Goal: Information Seeking & Learning: Learn about a topic

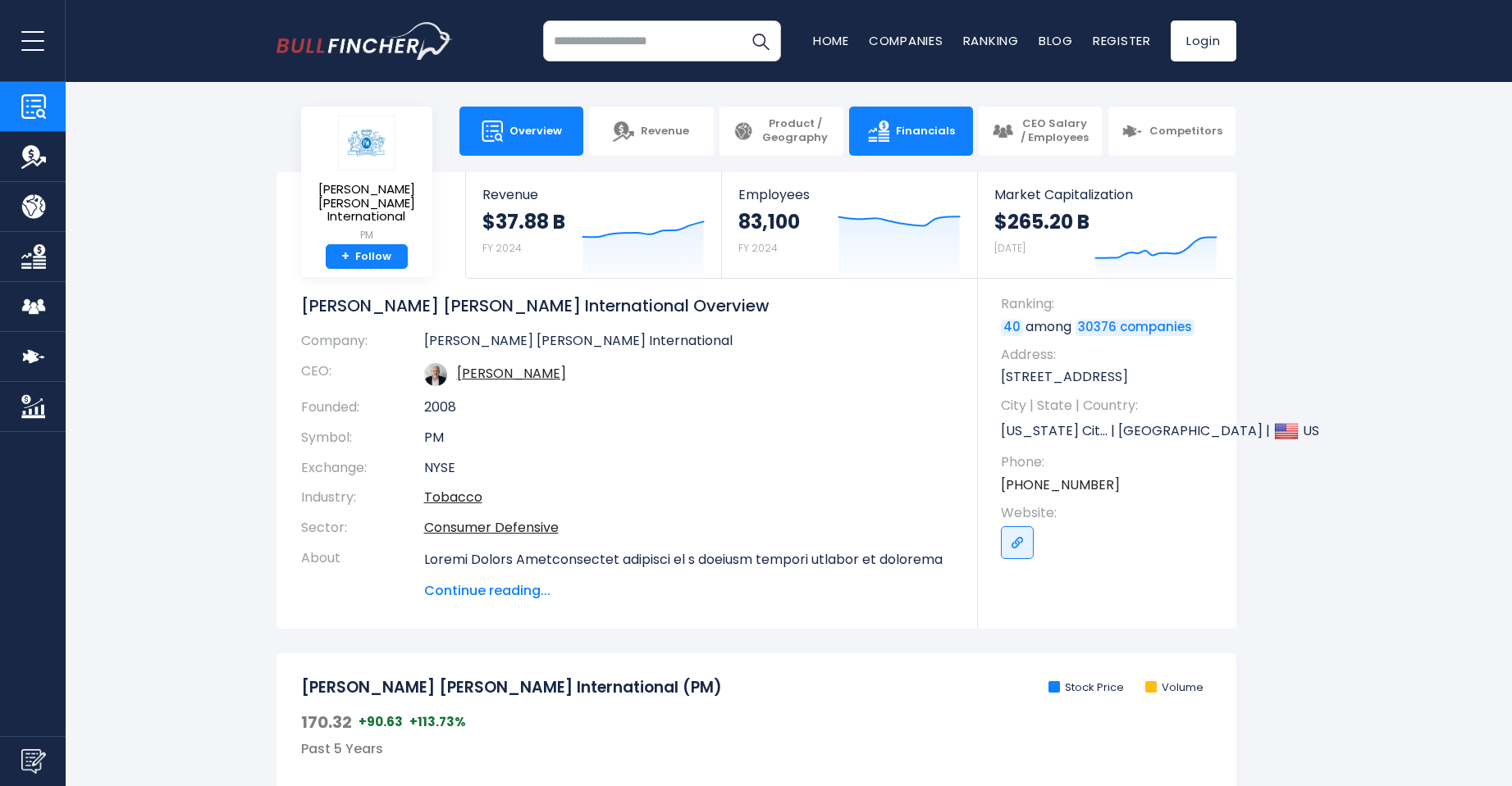
click at [953, 125] on link "Financials" at bounding box center [911, 131] width 124 height 49
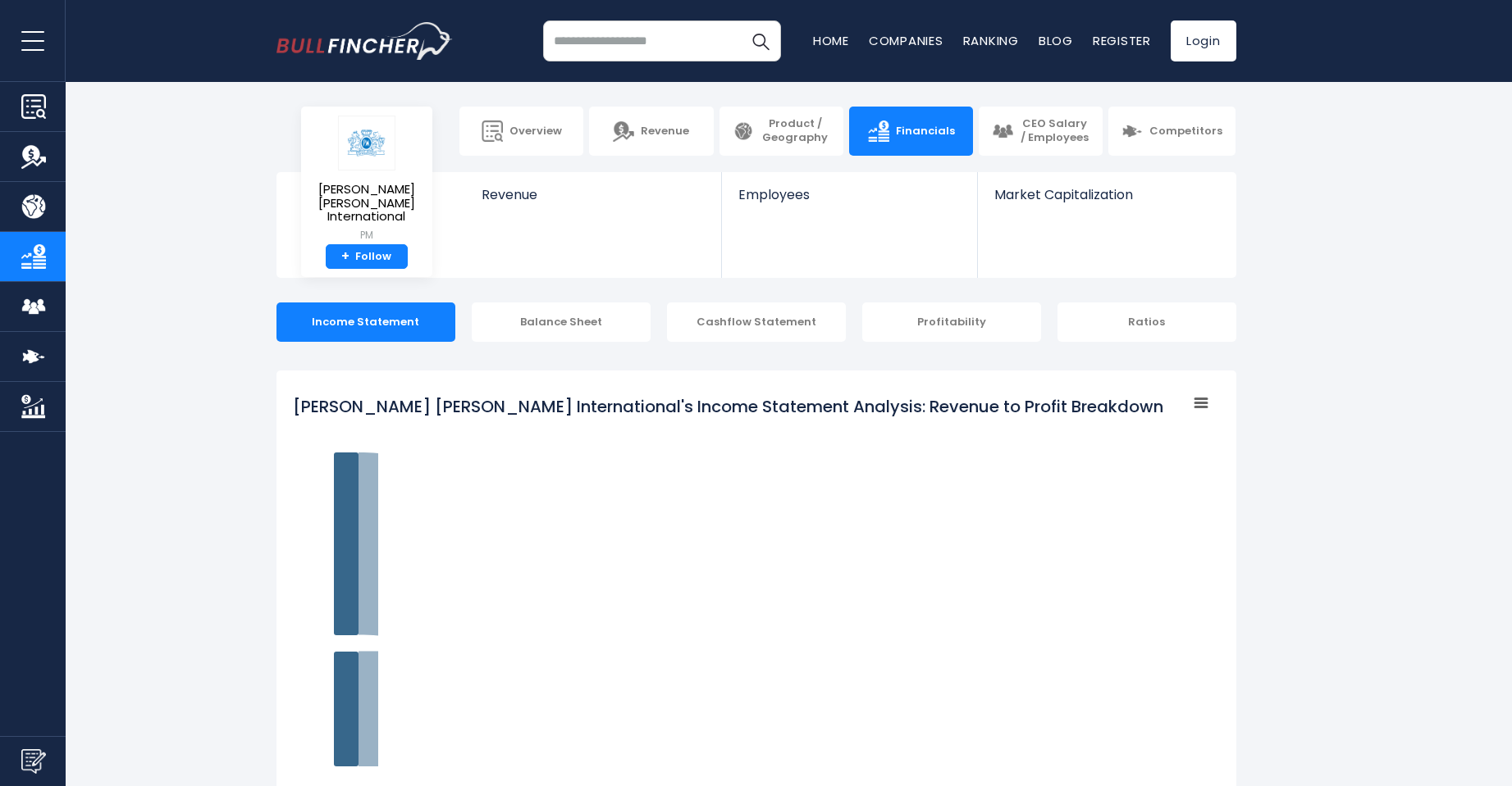
scroll to position [82, 0]
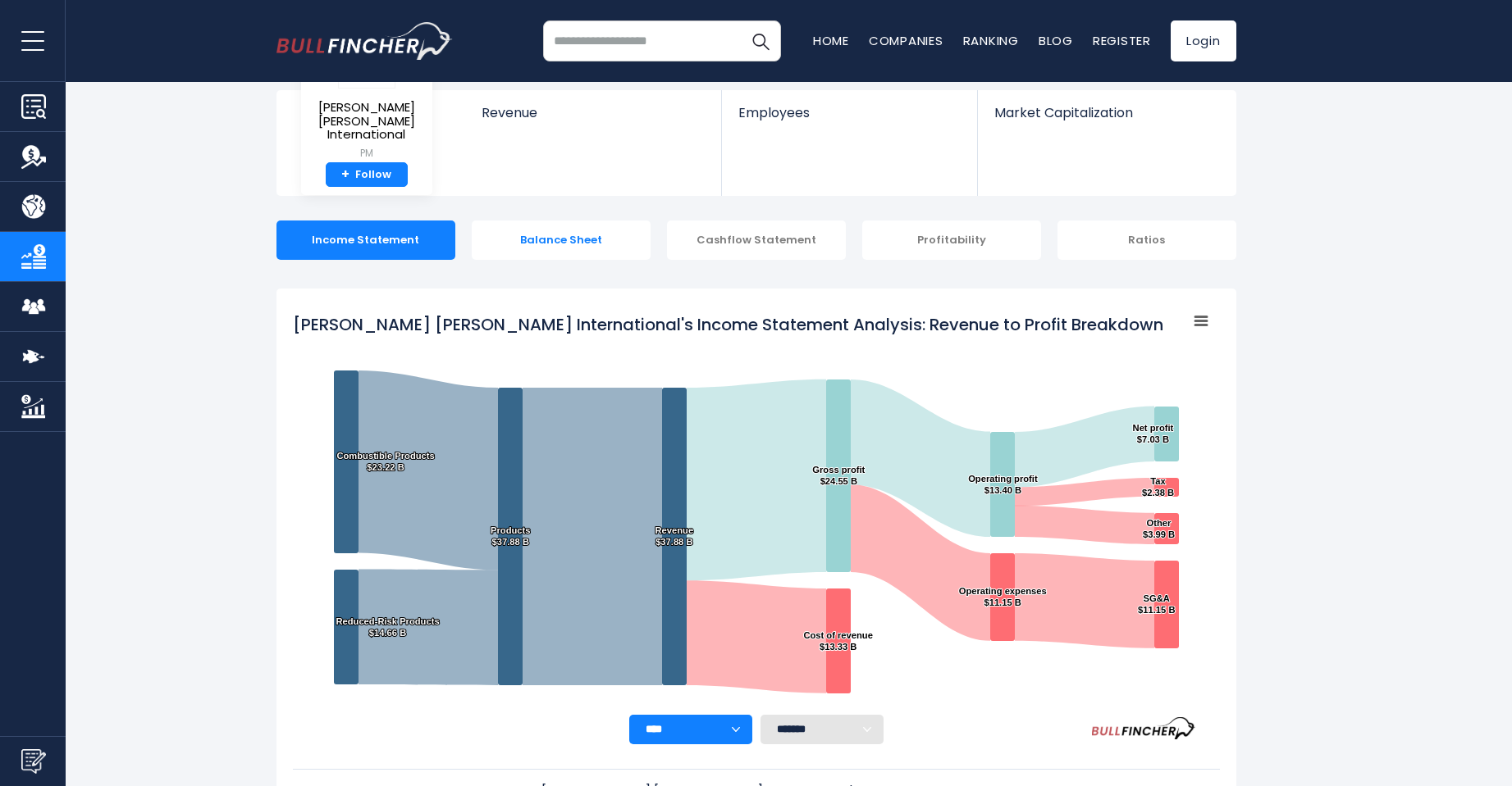
click at [578, 251] on div "Balance Sheet" at bounding box center [560, 240] width 178 height 40
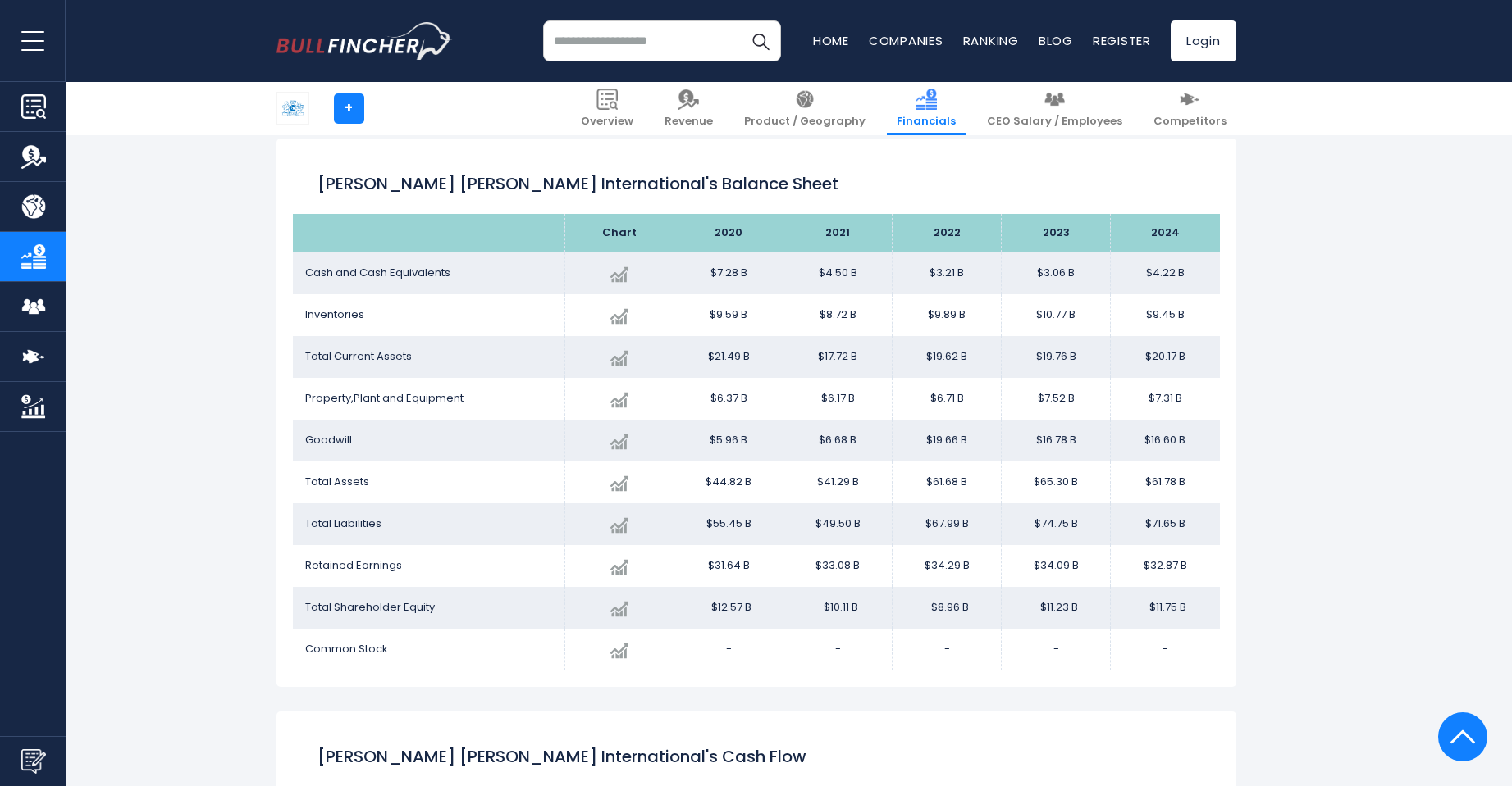
scroll to position [1378, 0]
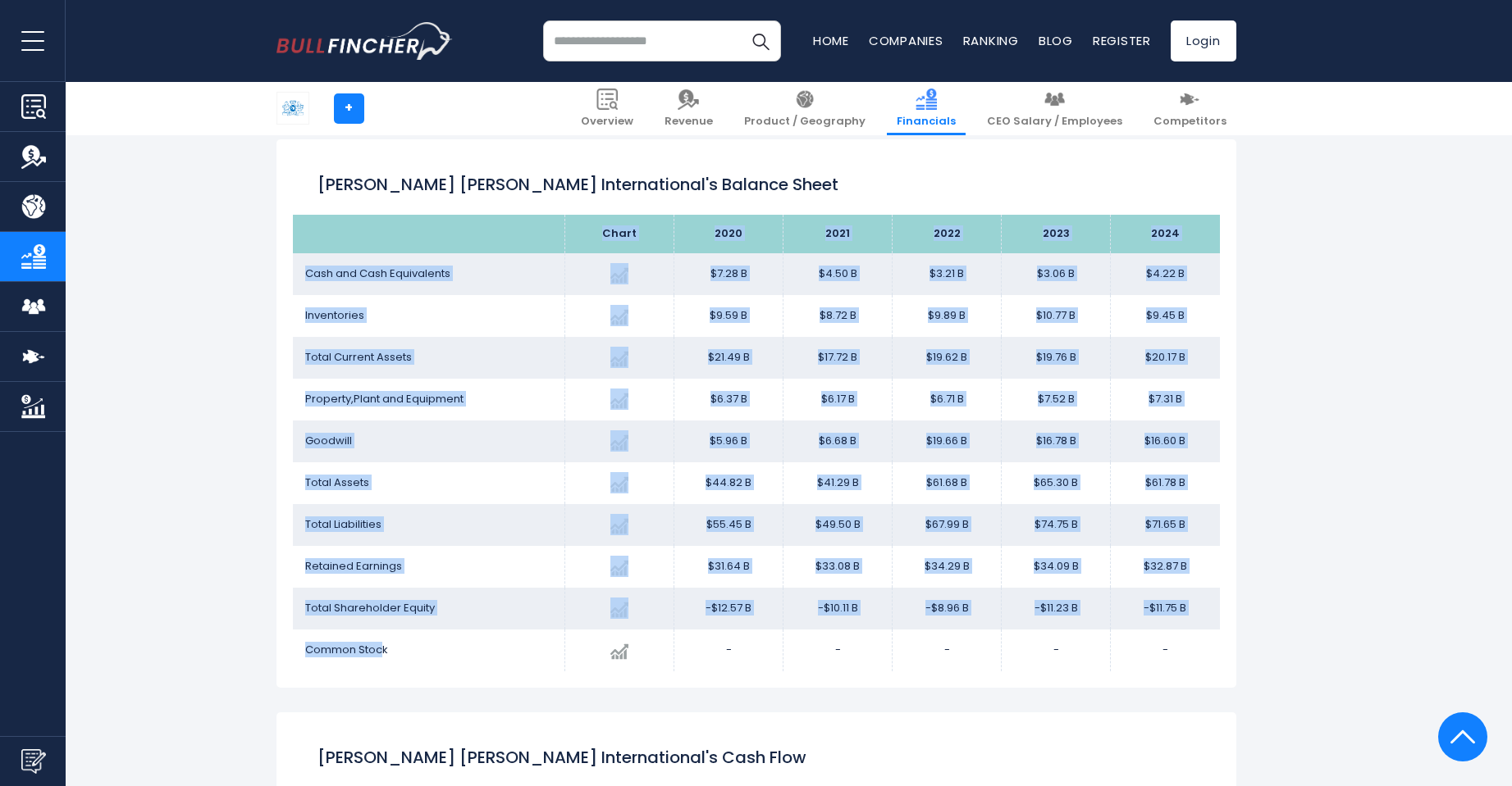
drag, startPoint x: 248, startPoint y: 374, endPoint x: 380, endPoint y: 655, distance: 310.5
click at [277, 655] on div "[PERSON_NAME] [PERSON_NAME] International's Balance Sheet Chart 2020" at bounding box center [756, 413] width 960 height 549
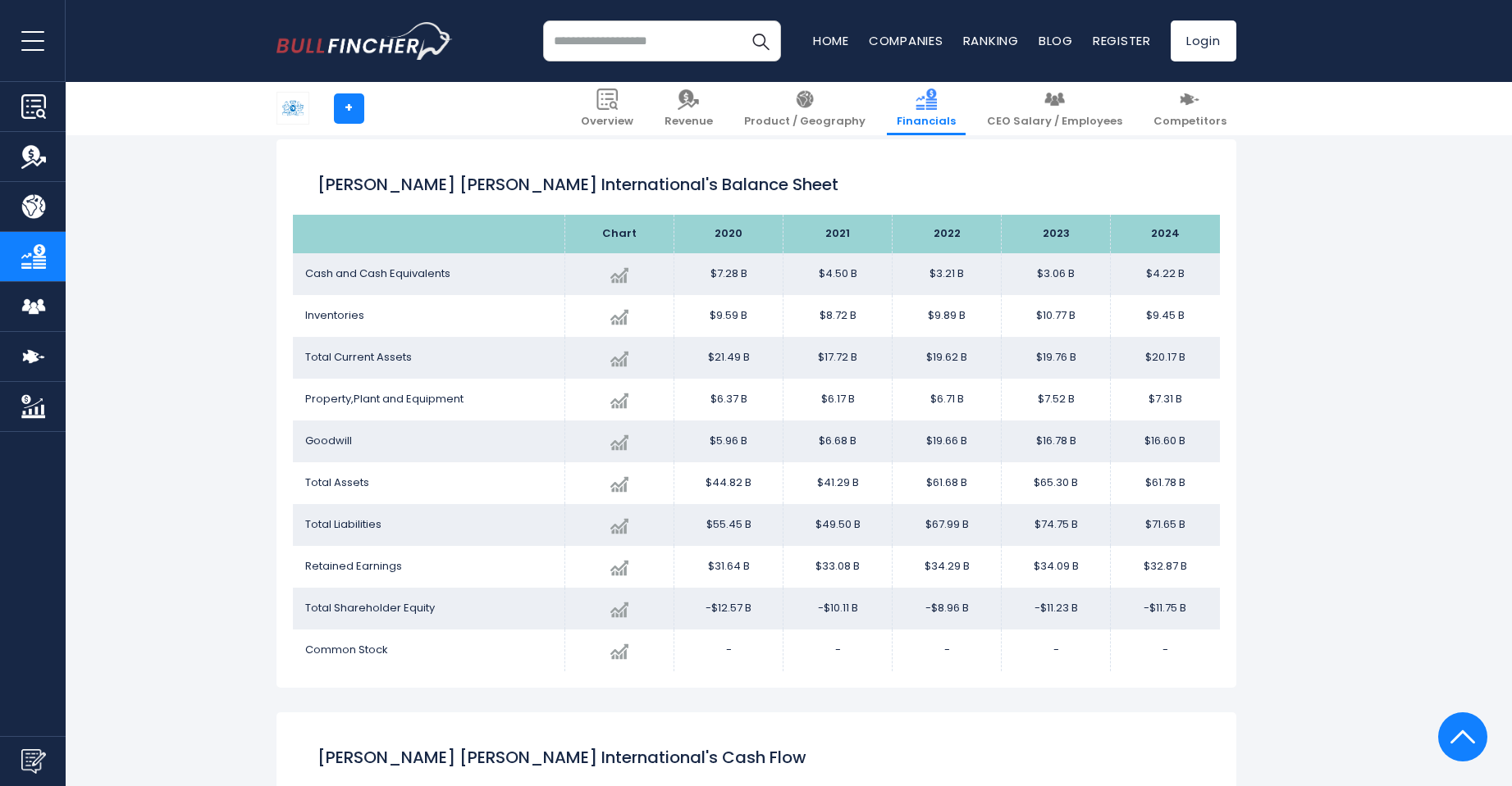
drag, startPoint x: 1204, startPoint y: 608, endPoint x: 562, endPoint y: 633, distance: 642.5
click at [749, 626] on tr "Total Shareholder Equity Created with Highcharts 12.1.2 $-11.75 B -4.68% 2024 -…" at bounding box center [756, 609] width 927 height 42
click at [443, 605] on td "Total Shareholder Equity" at bounding box center [429, 609] width 272 height 42
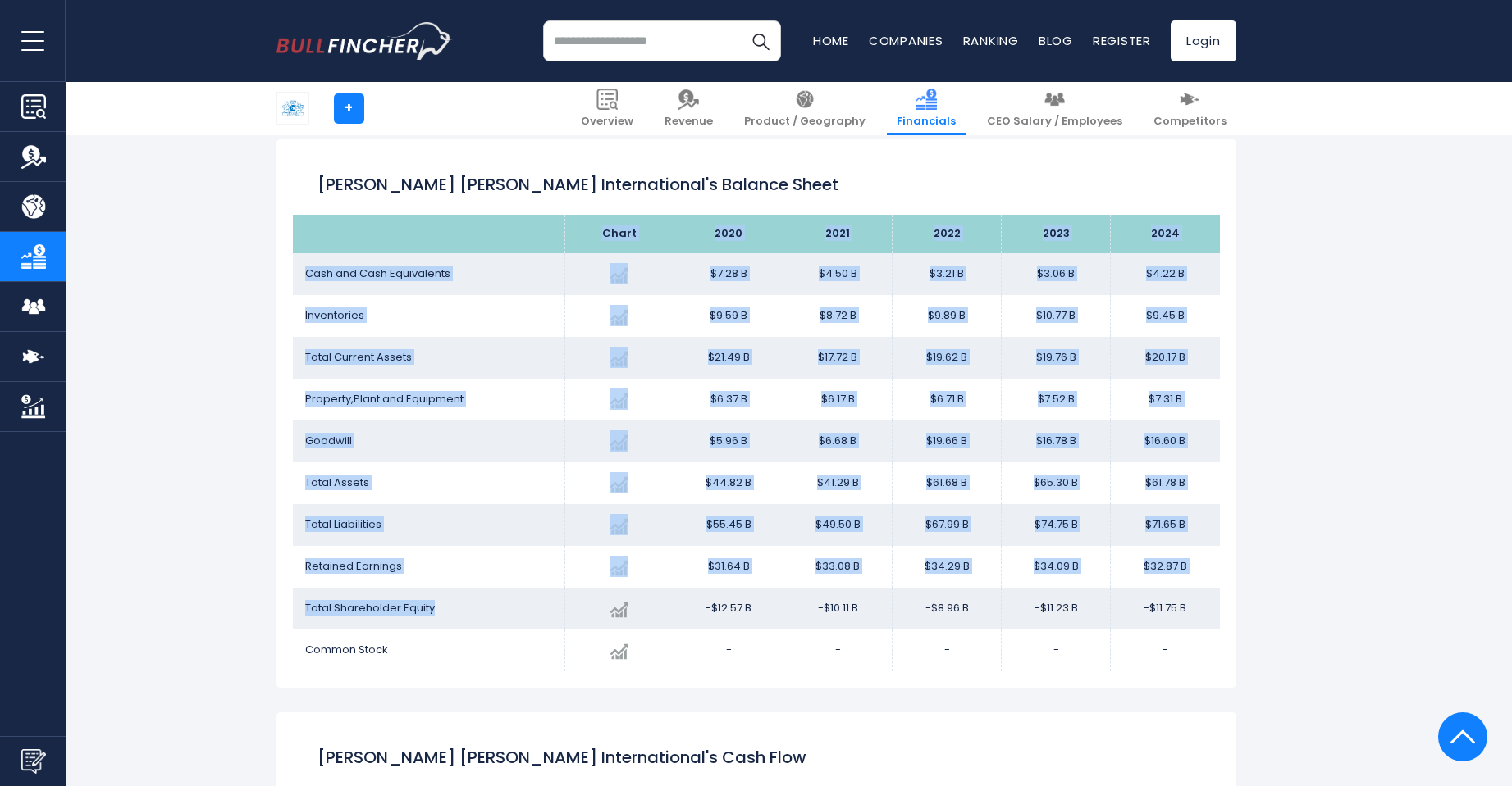
drag, startPoint x: 455, startPoint y: 612, endPoint x: 290, endPoint y: 606, distance: 165.1
click at [290, 606] on div "[PERSON_NAME] [PERSON_NAME] International's Balance Sheet Chart 2020" at bounding box center [756, 413] width 960 height 549
copy div "Chart 2020 2021 2022 2023 2024 Cash and Cash Equivalents Created with Highchart…"
click at [323, 623] on td "Total Shareholder Equity" at bounding box center [429, 609] width 272 height 42
click at [289, 619] on div "[PERSON_NAME] [PERSON_NAME] International's Balance Sheet Chart 2020" at bounding box center [756, 413] width 960 height 549
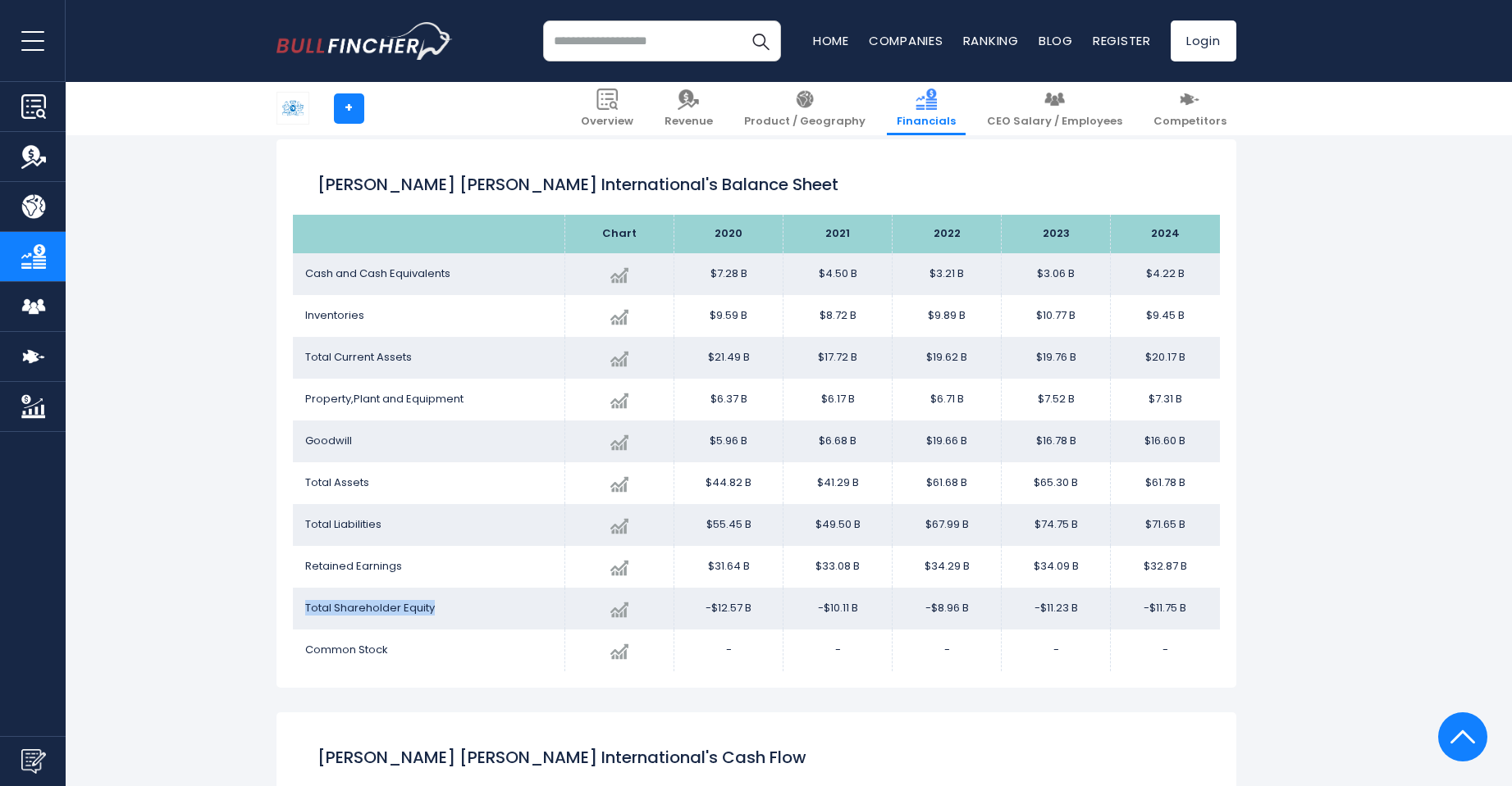
drag, startPoint x: 304, startPoint y: 607, endPoint x: 435, endPoint y: 601, distance: 131.1
click at [435, 601] on td "Total Shareholder Equity" at bounding box center [429, 609] width 272 height 42
copy span "Total Shareholder Equity"
